Goal: Find specific page/section: Find specific page/section

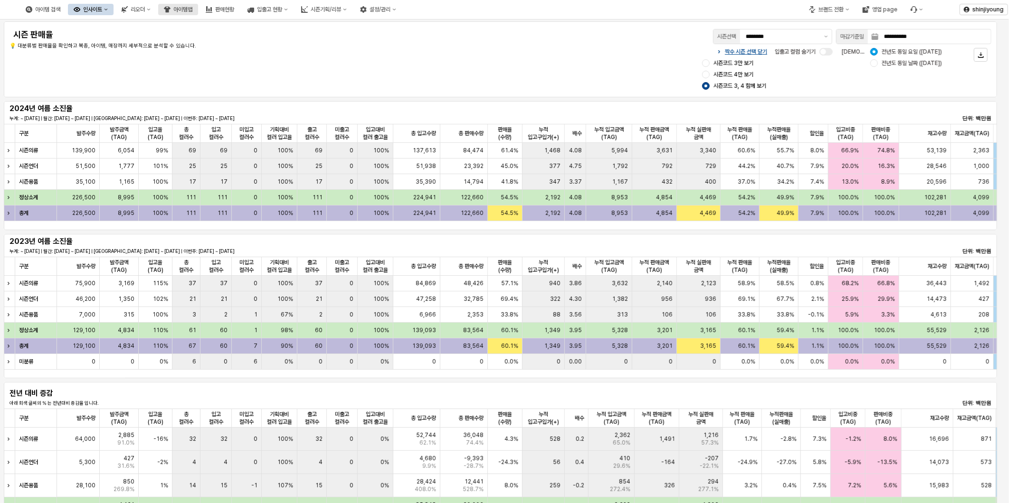
click at [192, 7] on div "아이템맵" at bounding box center [182, 9] width 19 height 7
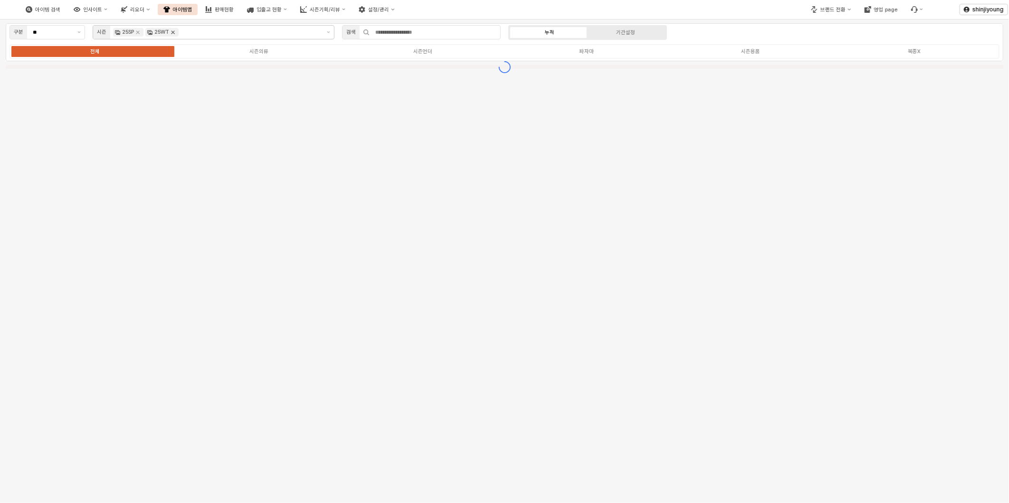
click at [176, 32] on icon "Remove 25WT" at bounding box center [173, 32] width 8 height 8
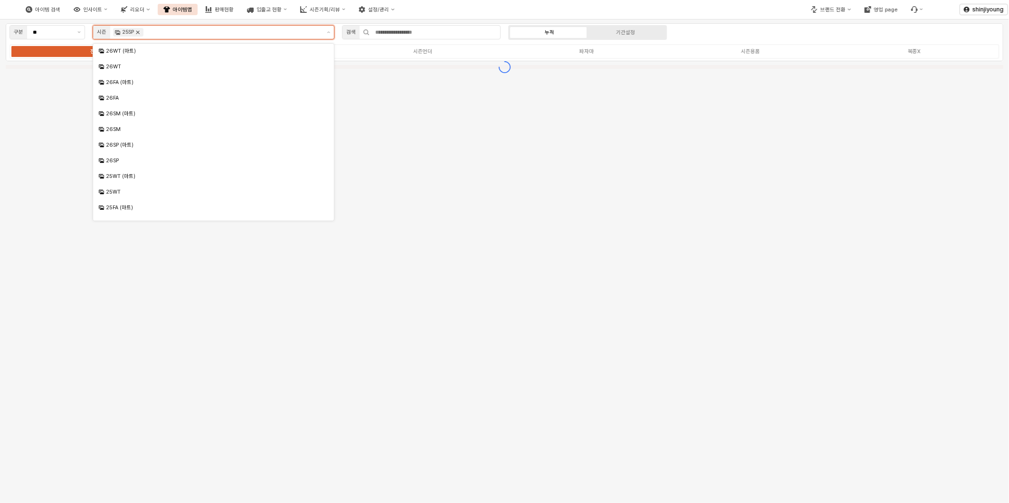
scroll to position [73, 0]
click at [139, 32] on icon "Remove 25SP" at bounding box center [137, 32] width 3 height 3
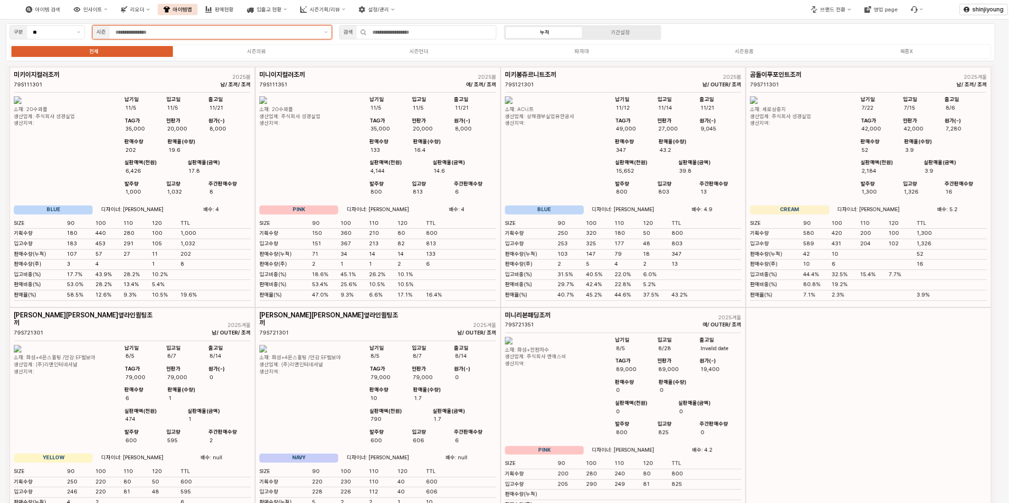
click at [172, 31] on input "App Frame" at bounding box center [216, 32] width 203 height 9
click at [325, 34] on button "제안 사항 표시" at bounding box center [326, 32] width 11 height 13
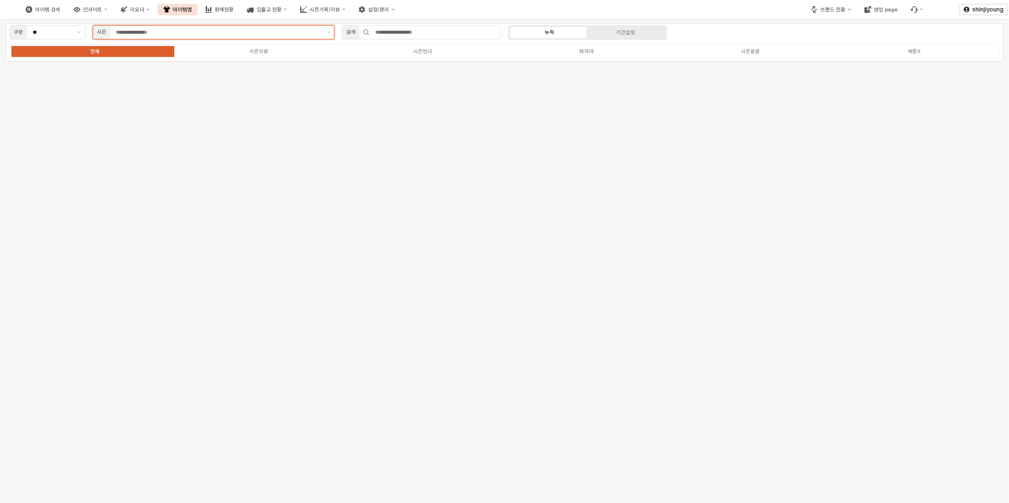
click at [186, 32] on input "App Frame" at bounding box center [218, 32] width 205 height 9
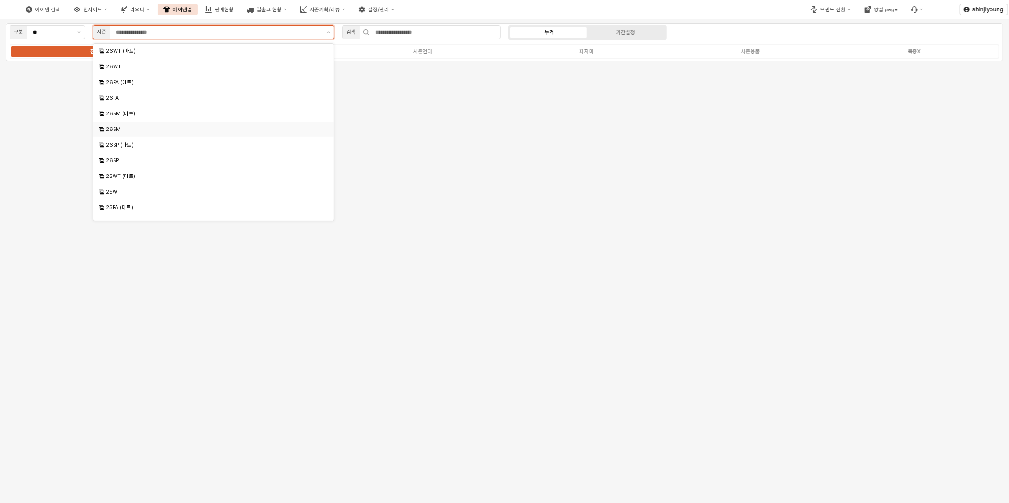
click at [130, 130] on div "26SM" at bounding box center [214, 129] width 217 height 7
click at [119, 129] on div "26SM" at bounding box center [214, 129] width 217 height 7
click at [133, 134] on div "25SM (마트)" at bounding box center [214, 133] width 217 height 7
click at [116, 150] on div "25SM" at bounding box center [214, 149] width 217 height 7
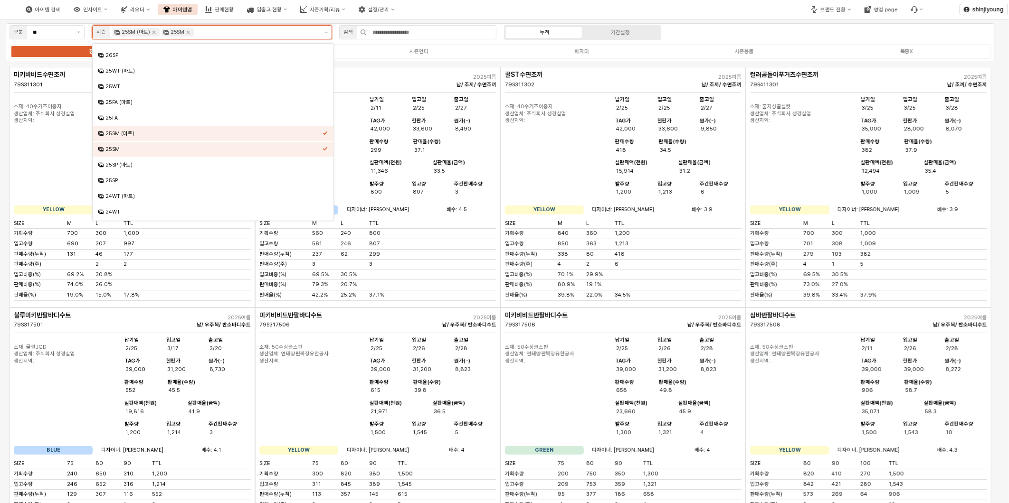
scroll to position [120, 0]
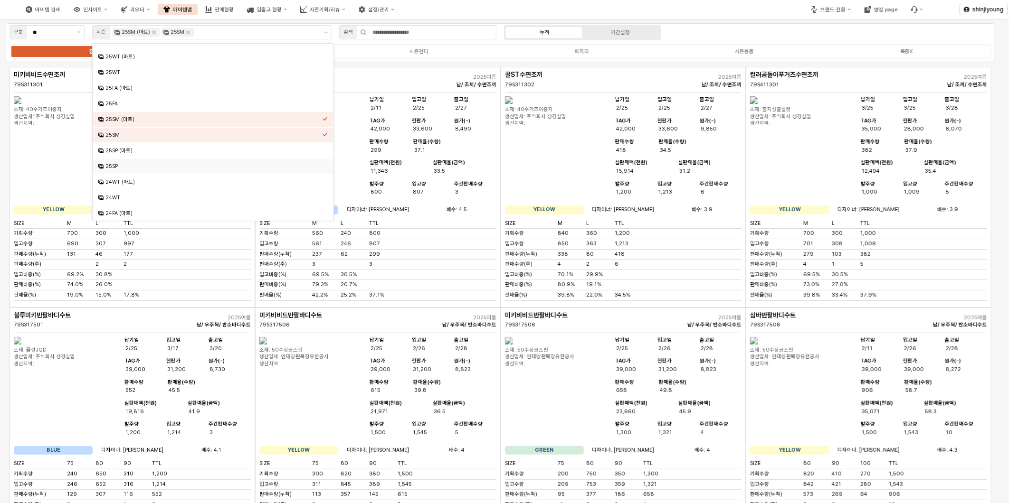
click at [525, 9] on div "아이템 검색 인사이트 리오더 아이템맵 판매현황 입출고 현황 시즌기획/리뷰 설정/관리" at bounding box center [378, 10] width 756 height 20
